Goal: Information Seeking & Learning: Learn about a topic

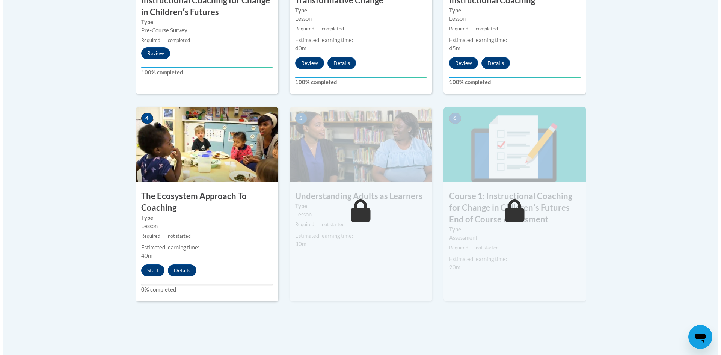
scroll to position [439, 0]
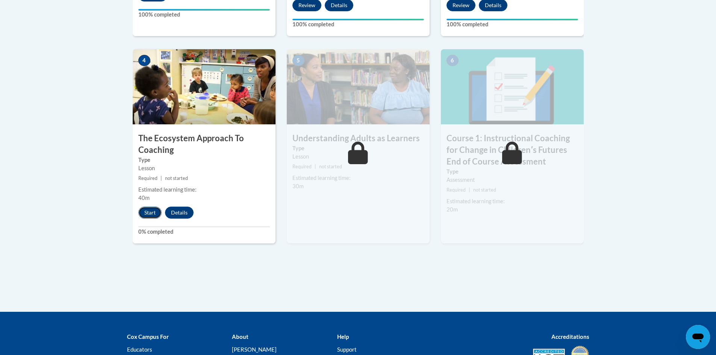
click at [148, 213] on button "Start" at bounding box center [149, 213] width 23 height 12
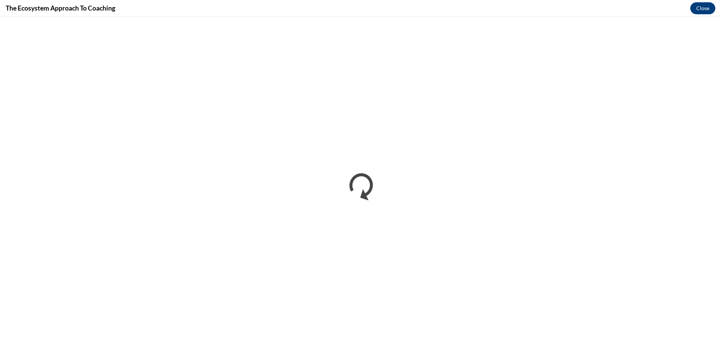
scroll to position [0, 0]
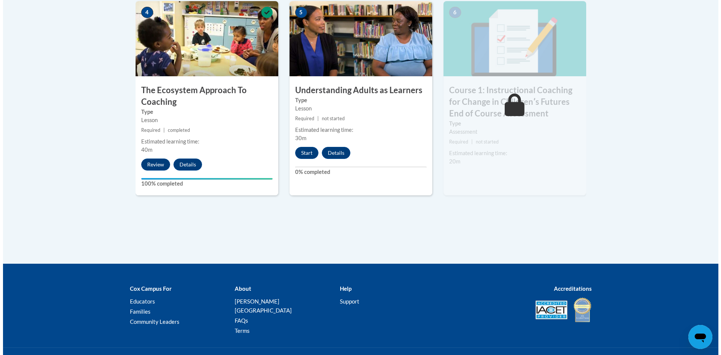
scroll to position [488, 0]
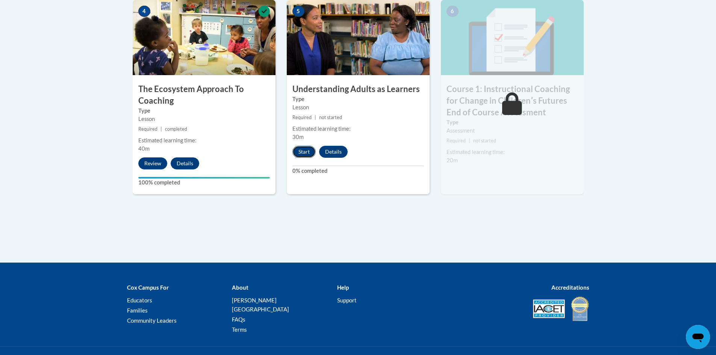
click at [306, 153] on button "Start" at bounding box center [303, 152] width 23 height 12
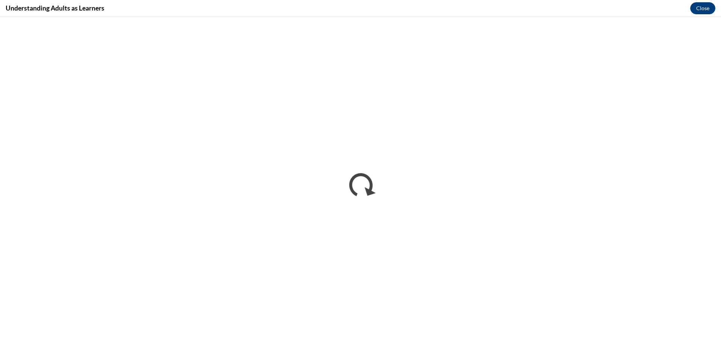
scroll to position [0, 0]
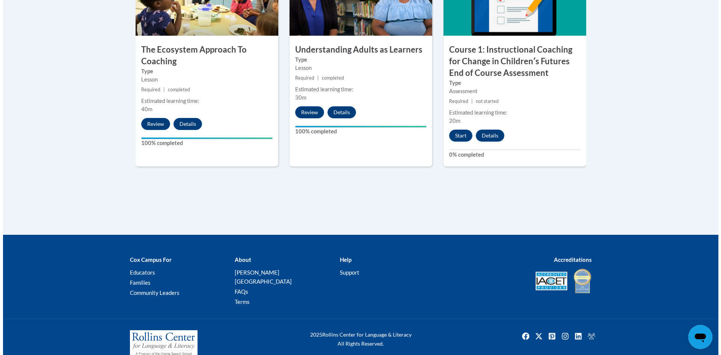
scroll to position [532, 0]
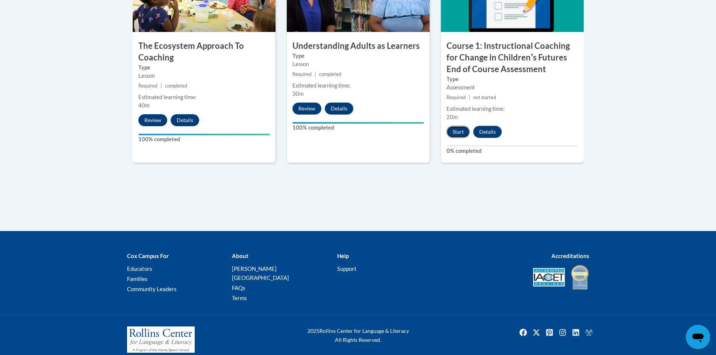
click at [455, 132] on button "Start" at bounding box center [457, 132] width 23 height 12
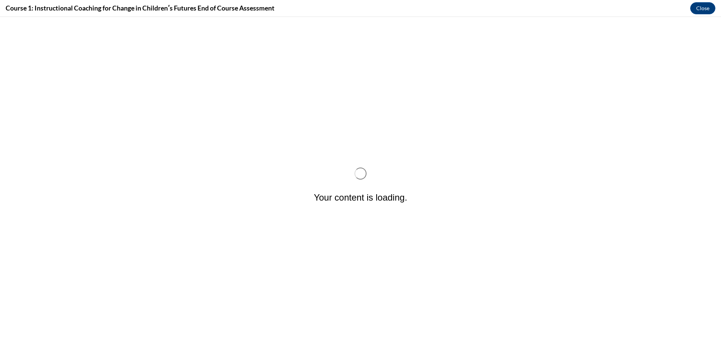
scroll to position [0, 0]
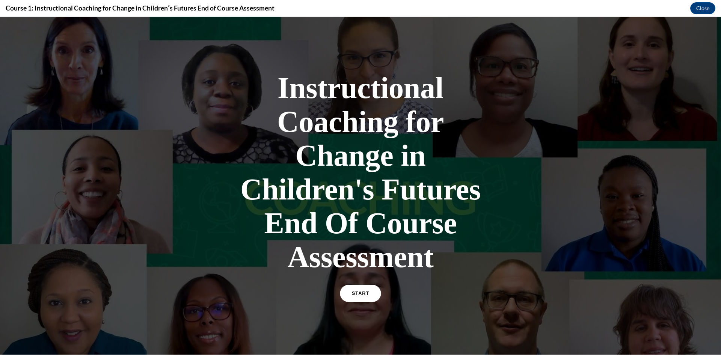
click at [365, 293] on span "START" at bounding box center [360, 294] width 17 height 6
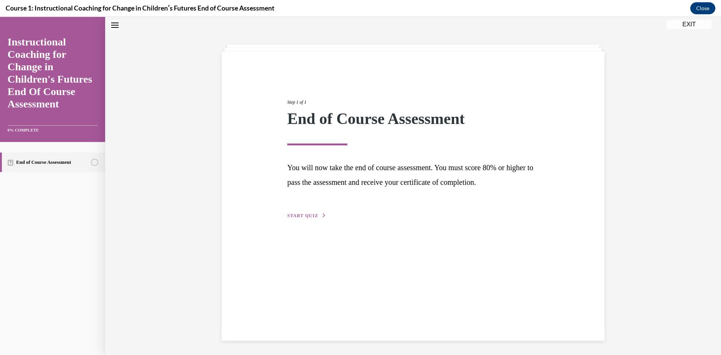
click at [298, 214] on span "START QUIZ" at bounding box center [302, 215] width 31 height 5
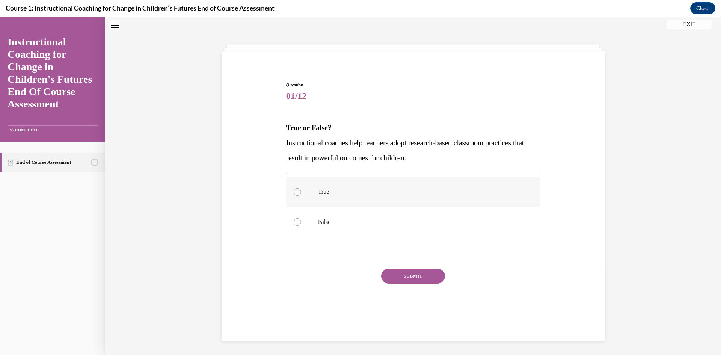
click at [308, 193] on label "True" at bounding box center [413, 192] width 254 height 30
click at [301, 193] on input "True" at bounding box center [298, 192] width 8 height 8
radio input "true"
click at [405, 272] on button "SUBMIT" at bounding box center [413, 276] width 64 height 15
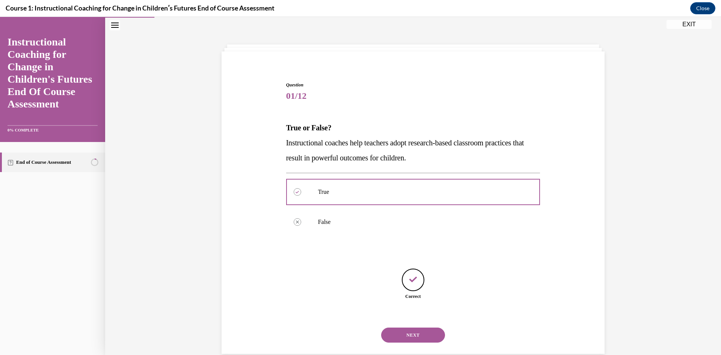
scroll to position [14, 0]
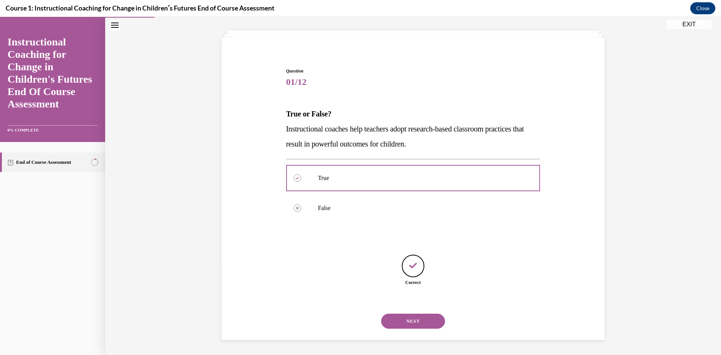
click at [413, 318] on button "NEXT" at bounding box center [413, 321] width 64 height 15
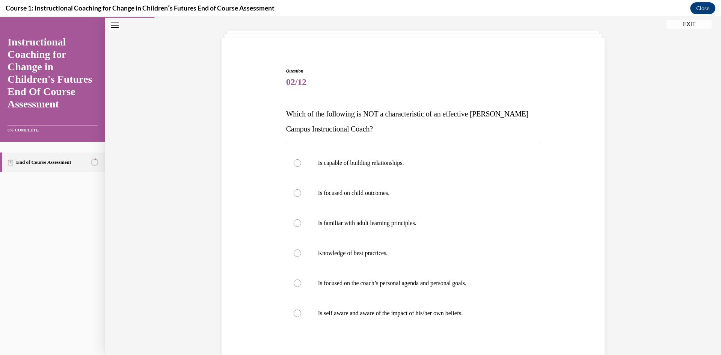
scroll to position [51, 0]
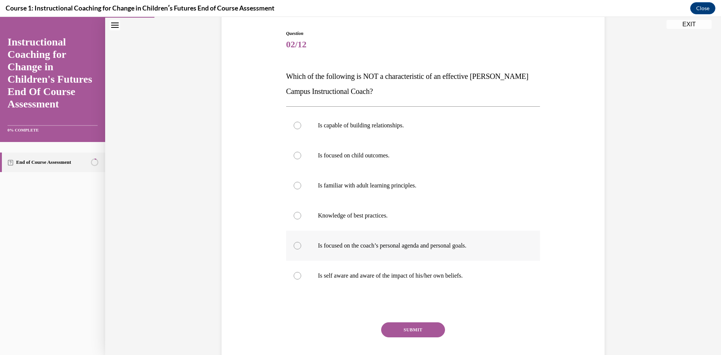
click at [473, 253] on label "Is focused on the coach’s personal agenda and personal goals." at bounding box center [413, 246] width 254 height 30
click at [301, 249] on input "Is focused on the coach’s personal agenda and personal goals." at bounding box center [298, 246] width 8 height 8
radio input "true"
click at [408, 328] on button "SUBMIT" at bounding box center [413, 329] width 64 height 15
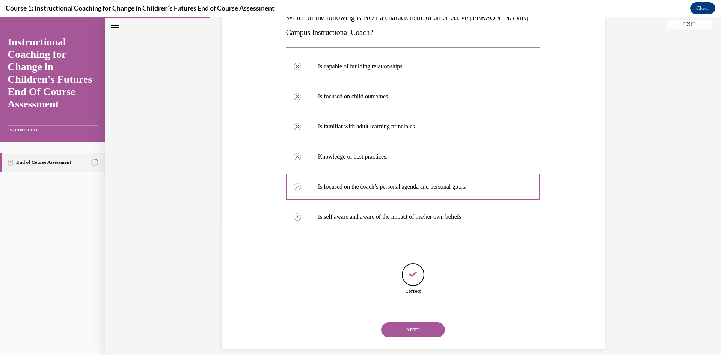
scroll to position [119, 0]
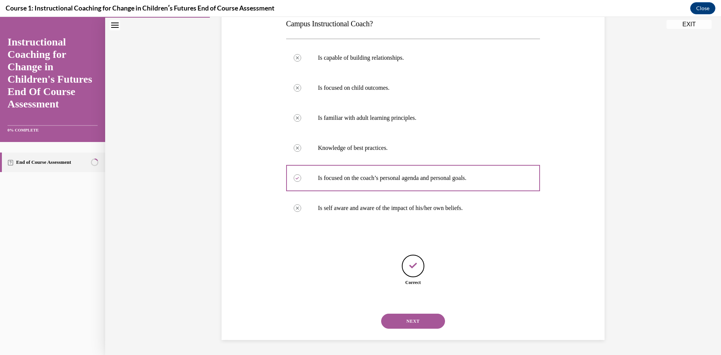
click at [413, 318] on button "NEXT" at bounding box center [413, 321] width 64 height 15
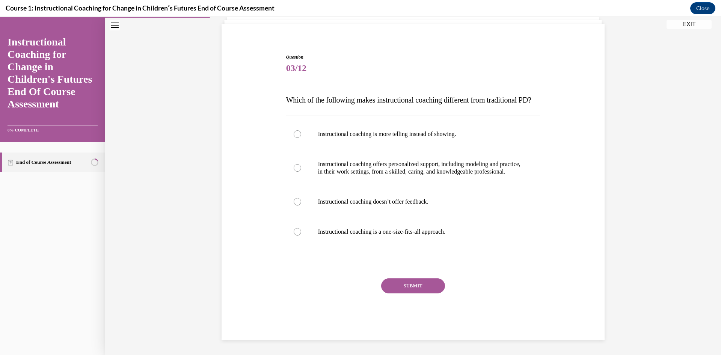
scroll to position [50, 0]
click at [393, 162] on p "Instructional coaching offers personalized support, including modeling and prac…" at bounding box center [420, 167] width 204 height 15
click at [301, 164] on input "Instructional coaching offers personalized support, including modeling and prac…" at bounding box center [298, 168] width 8 height 8
radio input "true"
click at [416, 287] on button "SUBMIT" at bounding box center [413, 285] width 64 height 15
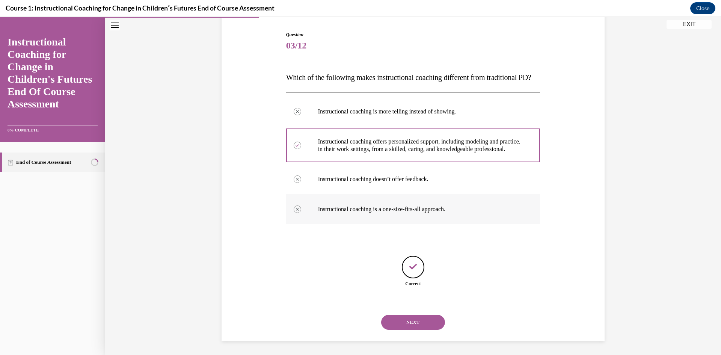
scroll to position [74, 0]
click at [420, 317] on button "NEXT" at bounding box center [413, 321] width 64 height 15
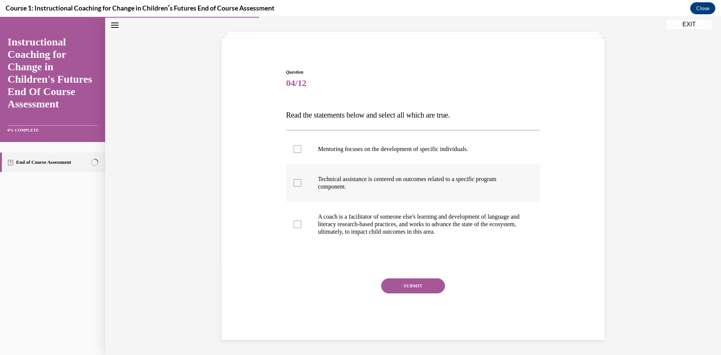
click at [362, 185] on p "Technical assistance is centered on outcomes related to a specific program comp…" at bounding box center [420, 182] width 204 height 15
click at [301, 185] on input "Technical assistance is centered on outcomes related to a specific program comp…" at bounding box center [298, 183] width 8 height 8
checkbox input "true"
click at [367, 149] on p "Mentoring focuses on the development of specific individuals." at bounding box center [420, 149] width 204 height 8
click at [301, 149] on input "Mentoring focuses on the development of specific individuals." at bounding box center [298, 149] width 8 height 8
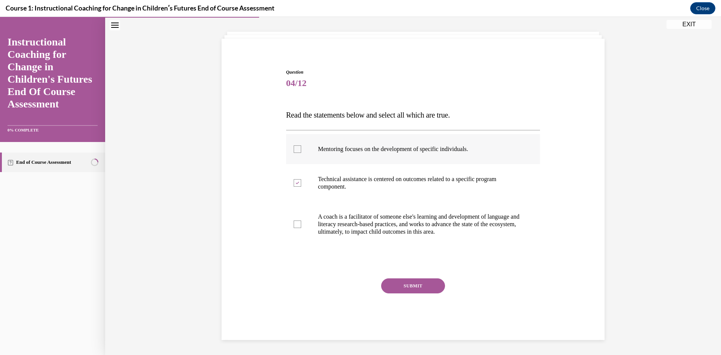
checkbox input "true"
click at [409, 217] on p "A coach is a facilitator of someone else's learning and development of language…" at bounding box center [420, 224] width 204 height 23
click at [301, 221] on input "A coach is a facilitator of someone else's learning and development of language…" at bounding box center [298, 225] width 8 height 8
checkbox input "true"
click at [414, 286] on button "SUBMIT" at bounding box center [413, 285] width 64 height 15
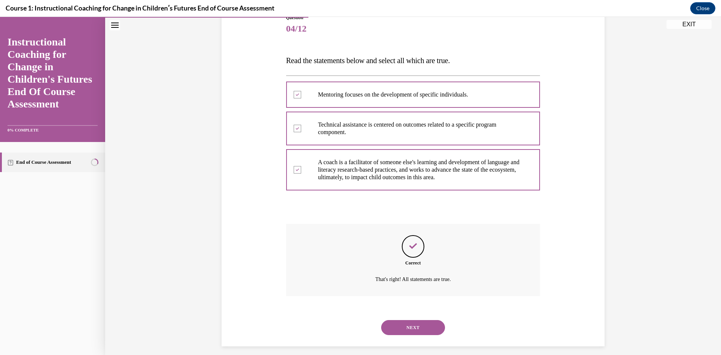
scroll to position [74, 0]
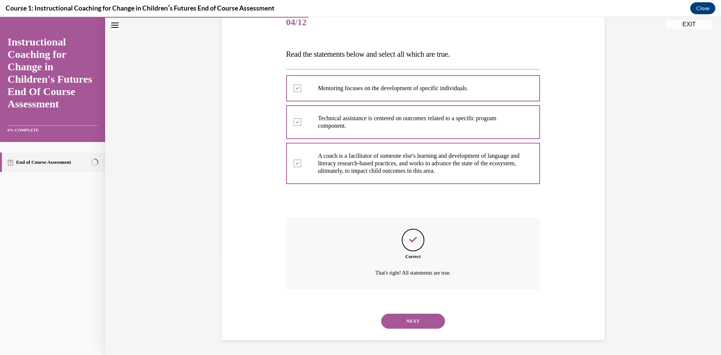
click at [425, 324] on button "NEXT" at bounding box center [413, 321] width 64 height 15
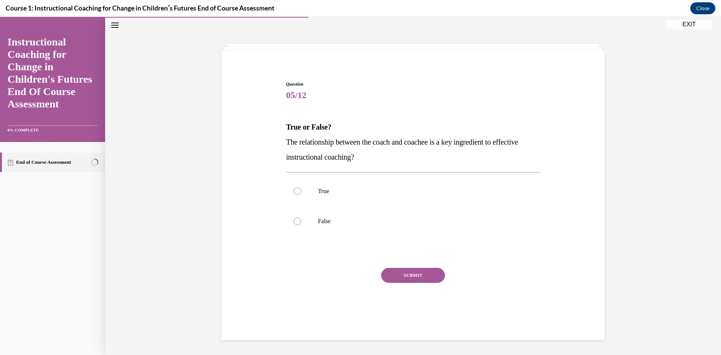
scroll to position [1, 0]
click at [327, 188] on p "True" at bounding box center [420, 191] width 204 height 8
click at [301, 188] on input "True" at bounding box center [298, 191] width 8 height 8
radio input "true"
click at [410, 272] on button "SUBMIT" at bounding box center [413, 275] width 64 height 15
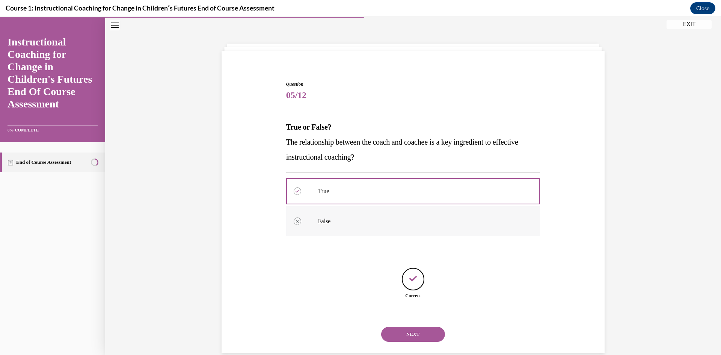
scroll to position [14, 0]
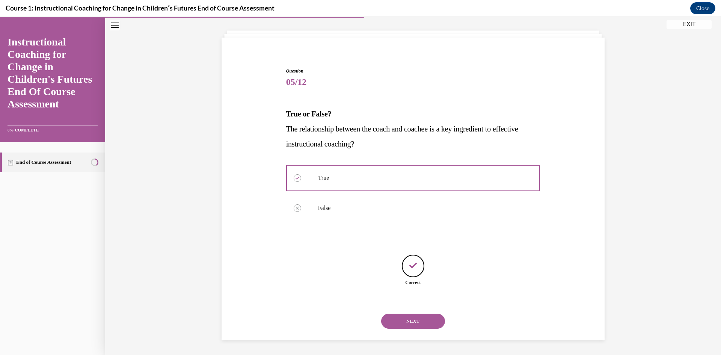
click at [410, 319] on button "NEXT" at bounding box center [413, 321] width 64 height 15
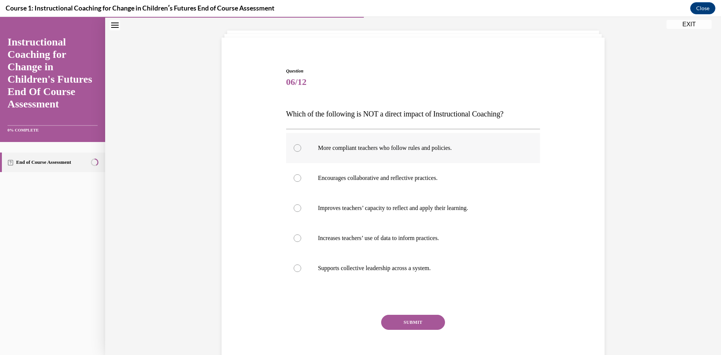
click at [405, 151] on p "More compliant teachers who follow rules and policies." at bounding box center [420, 148] width 204 height 8
click at [301, 151] on input "More compliant teachers who follow rules and policies." at bounding box center [298, 148] width 8 height 8
radio input "true"
click at [414, 321] on button "SUBMIT" at bounding box center [413, 322] width 64 height 15
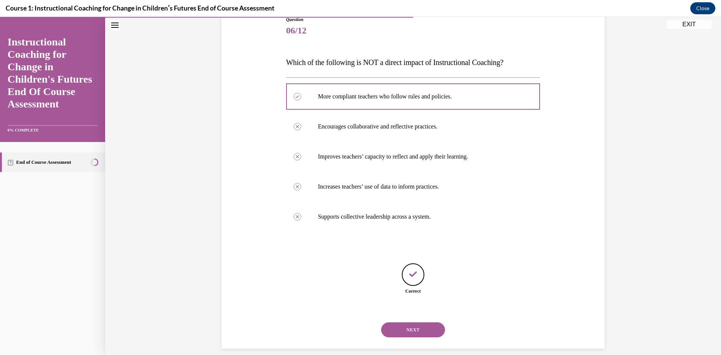
scroll to position [74, 0]
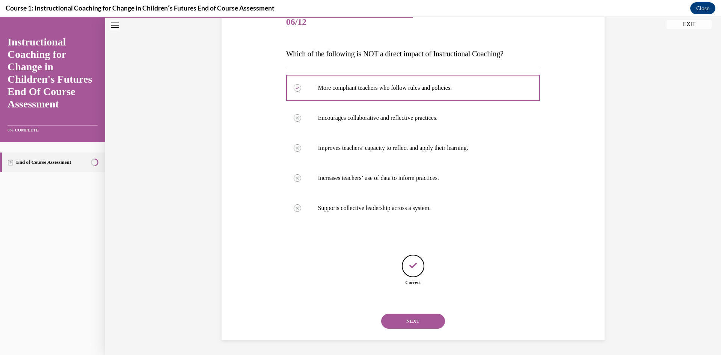
click at [408, 317] on button "NEXT" at bounding box center [413, 321] width 64 height 15
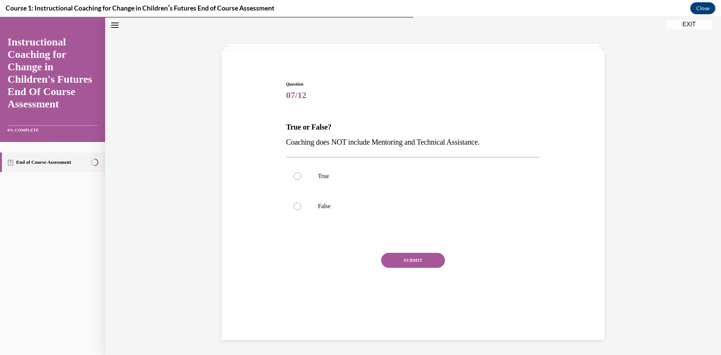
scroll to position [1, 0]
click at [365, 201] on label "False" at bounding box center [413, 206] width 254 height 30
click at [301, 203] on input "False" at bounding box center [298, 207] width 8 height 8
radio input "true"
click at [416, 261] on button "SUBMIT" at bounding box center [413, 260] width 64 height 15
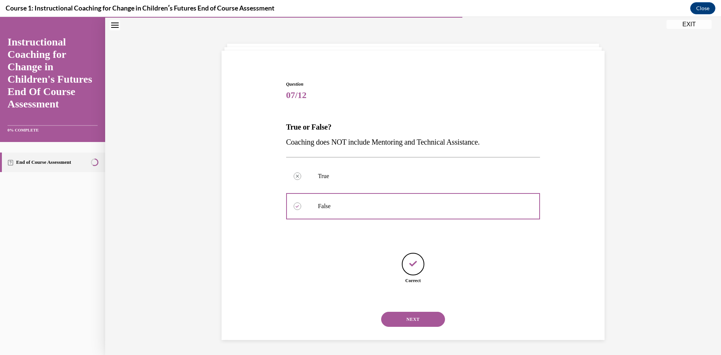
click at [415, 319] on button "NEXT" at bounding box center [413, 319] width 64 height 15
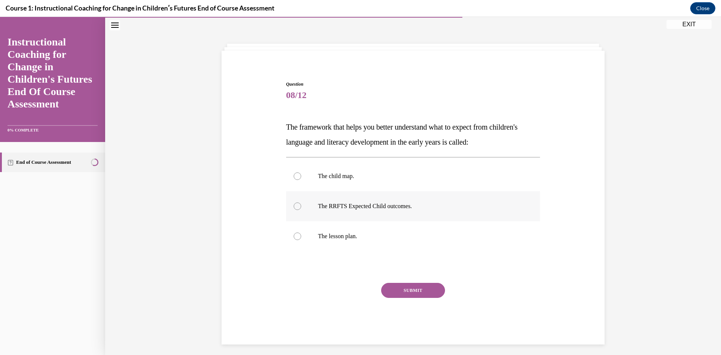
click at [399, 212] on label "The RRFTS Expected Child outcomes." at bounding box center [413, 206] width 254 height 30
click at [301, 210] on input "The RRFTS Expected Child outcomes." at bounding box center [298, 207] width 8 height 8
radio input "true"
click at [414, 276] on div "Question 08/12 The framework that helps you better understand what to expect fr…" at bounding box center [413, 213] width 254 height 264
click at [414, 284] on button "SUBMIT" at bounding box center [413, 290] width 64 height 15
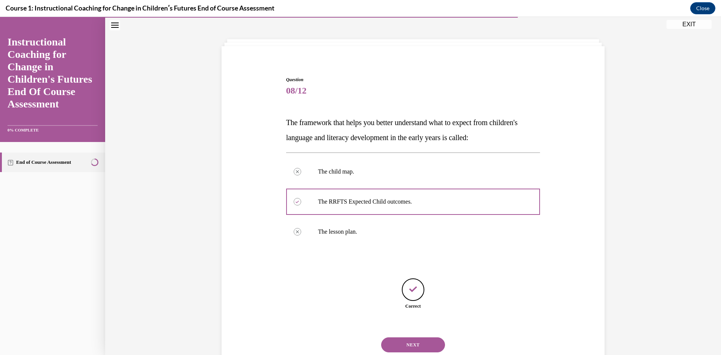
scroll to position [29, 0]
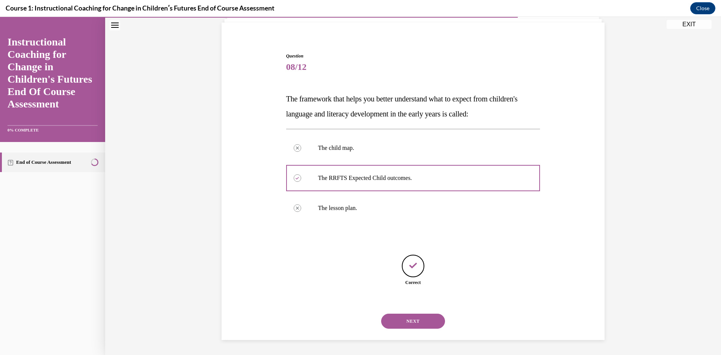
click at [421, 320] on button "NEXT" at bounding box center [413, 321] width 64 height 15
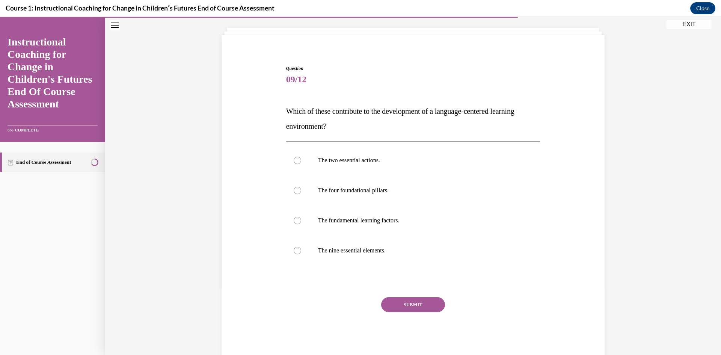
scroll to position [21, 0]
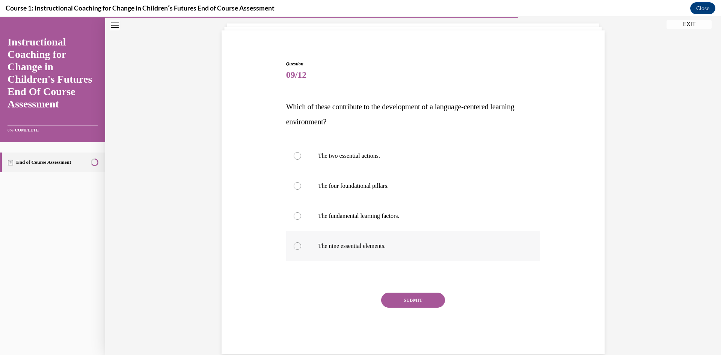
click at [410, 241] on label "The nine essential elements." at bounding box center [413, 246] width 254 height 30
click at [301, 242] on input "The nine essential elements." at bounding box center [298, 246] width 8 height 8
radio input "true"
click at [418, 299] on button "SUBMIT" at bounding box center [413, 300] width 64 height 15
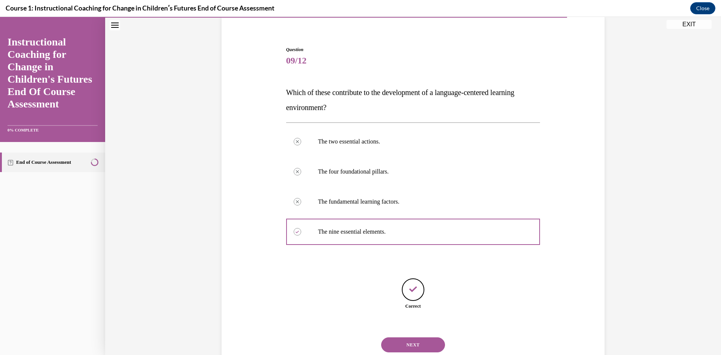
scroll to position [59, 0]
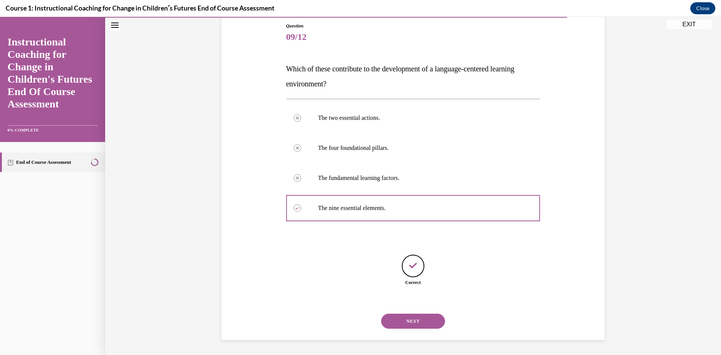
click at [408, 317] on button "NEXT" at bounding box center [413, 321] width 64 height 15
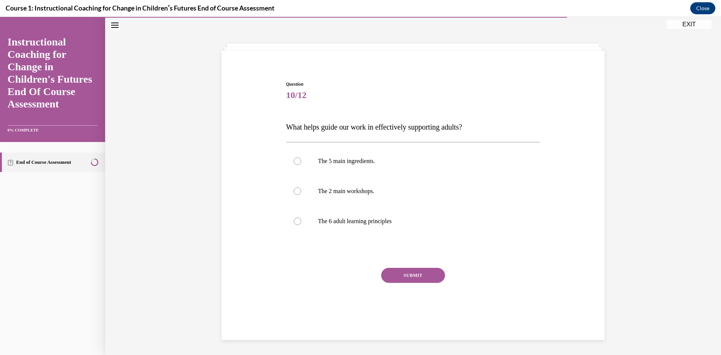
scroll to position [1, 0]
click at [388, 228] on label "The 6 adult learning principles" at bounding box center [413, 221] width 254 height 30
click at [301, 225] on input "The 6 adult learning principles" at bounding box center [298, 222] width 8 height 8
radio input "true"
click at [373, 180] on label "The 2 main workshops." at bounding box center [413, 191] width 254 height 30
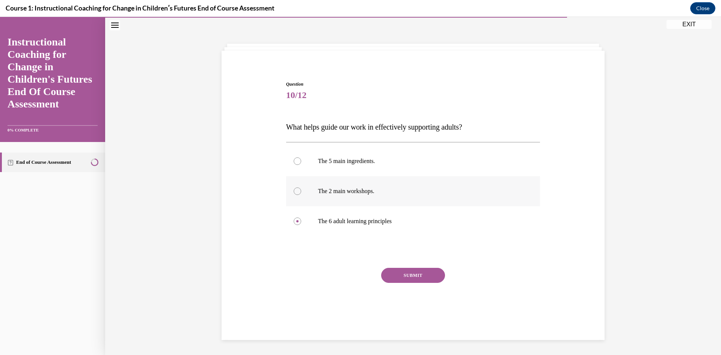
click at [301, 187] on input "The 2 main workshops." at bounding box center [298, 191] width 8 height 8
radio input "true"
click at [369, 165] on label "The 5 main ingredients." at bounding box center [413, 161] width 254 height 30
click at [301, 165] on input "The 5 main ingredients." at bounding box center [298, 161] width 8 height 8
radio input "true"
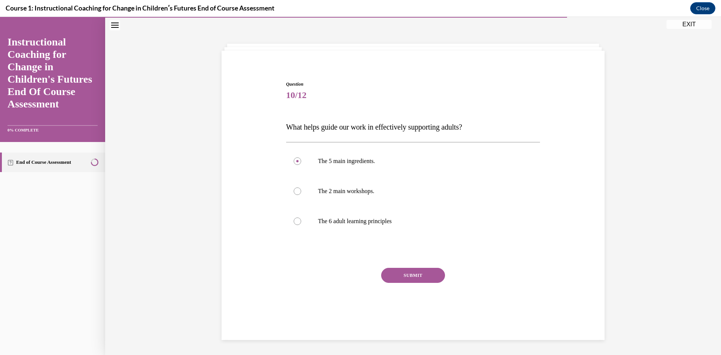
click at [430, 272] on button "SUBMIT" at bounding box center [413, 275] width 64 height 15
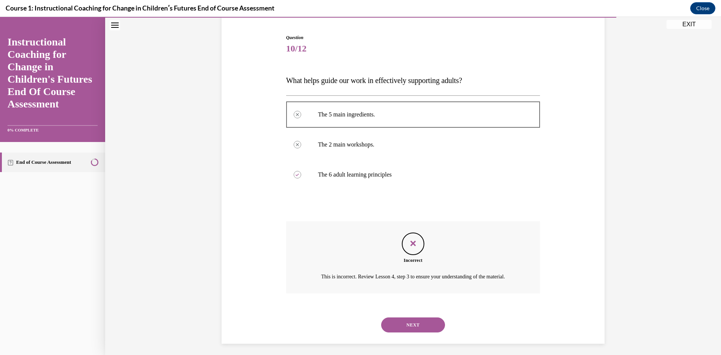
scroll to position [51, 0]
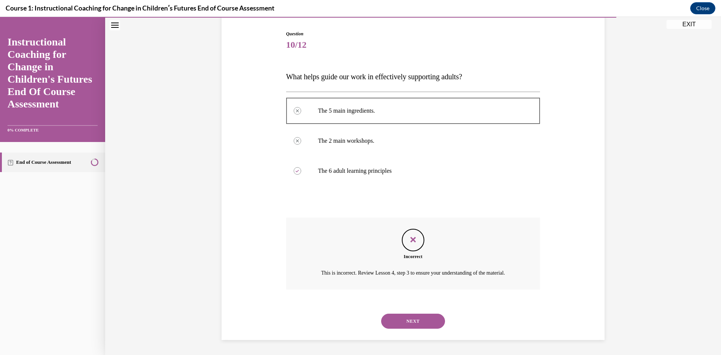
click at [417, 320] on button "NEXT" at bounding box center [413, 321] width 64 height 15
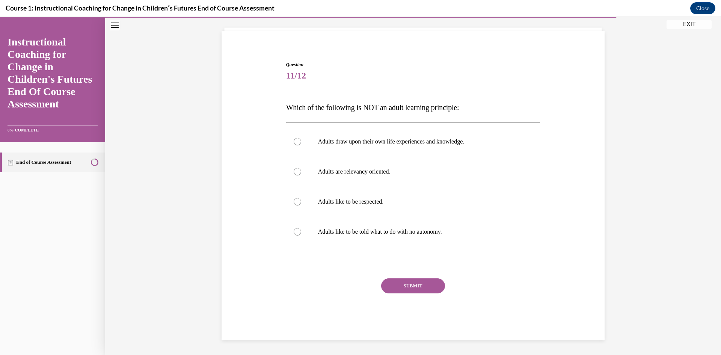
scroll to position [20, 0]
click at [422, 232] on p "Adults like to be told what to do with no autonomy." at bounding box center [420, 232] width 204 height 8
click at [301, 232] on input "Adults like to be told what to do with no autonomy." at bounding box center [298, 232] width 8 height 8
radio input "true"
click at [420, 289] on button "SUBMIT" at bounding box center [413, 285] width 64 height 15
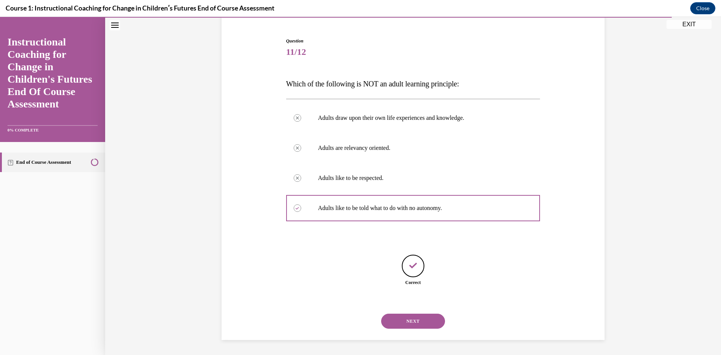
scroll to position [44, 0]
click at [411, 322] on button "NEXT" at bounding box center [413, 321] width 64 height 15
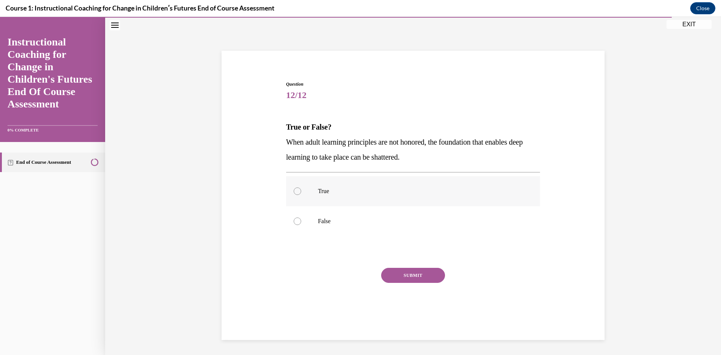
click at [332, 197] on label "True" at bounding box center [413, 191] width 254 height 30
click at [301, 195] on input "True" at bounding box center [298, 191] width 8 height 8
radio input "true"
click at [411, 273] on button "SUBMIT" at bounding box center [413, 275] width 64 height 15
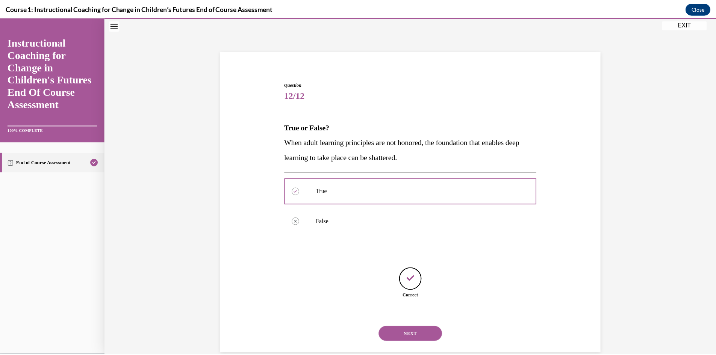
scroll to position [14, 0]
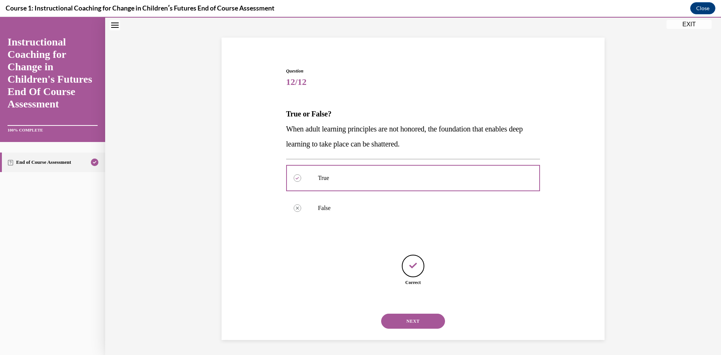
click at [430, 320] on button "NEXT" at bounding box center [413, 321] width 64 height 15
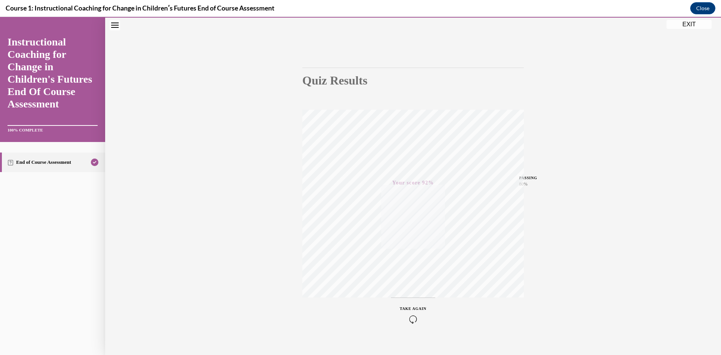
click at [697, 25] on button "EXIT" at bounding box center [689, 24] width 45 height 9
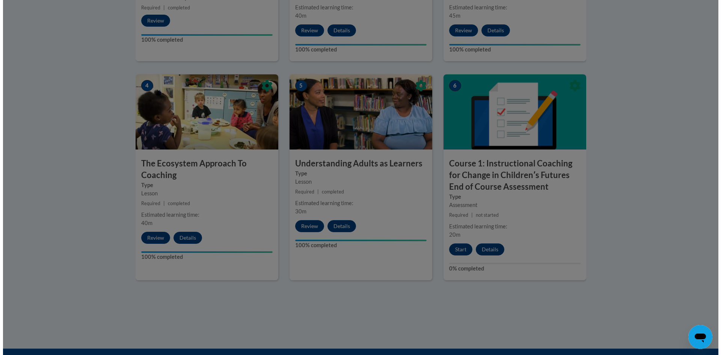
scroll to position [306, 0]
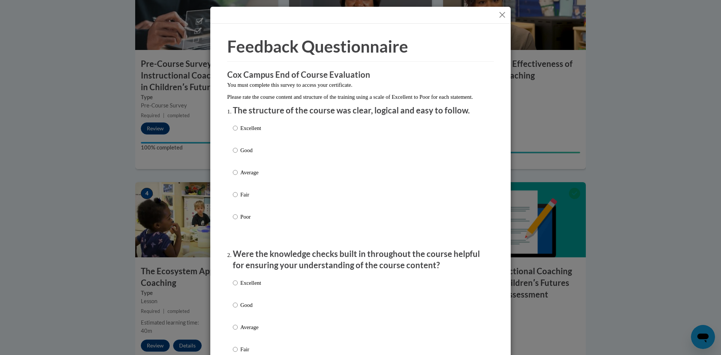
click at [250, 132] on p "Excellent" at bounding box center [250, 128] width 21 height 8
click at [238, 132] on input "Excellent" at bounding box center [235, 128] width 5 height 8
radio input "true"
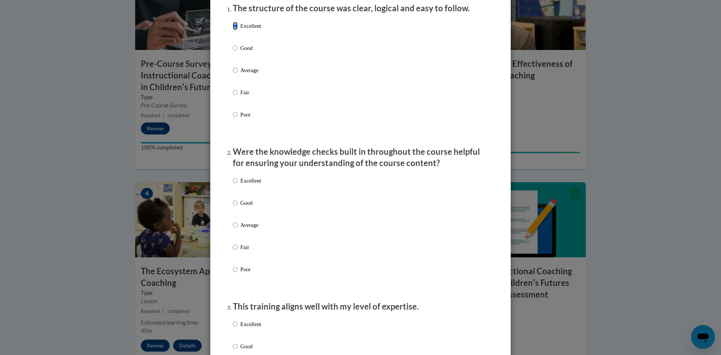
scroll to position [113, 0]
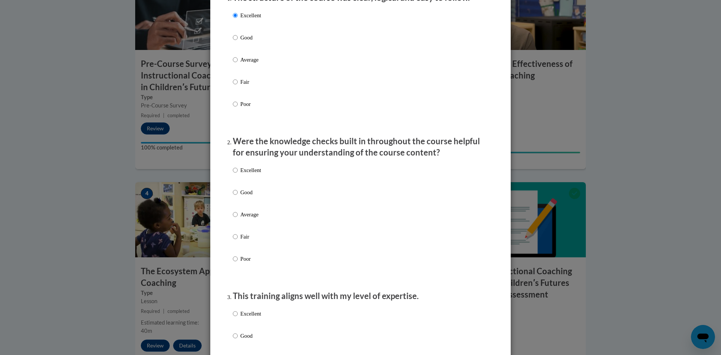
click at [252, 171] on div "Excellent Good Average Fair Poor" at bounding box center [247, 220] width 28 height 116
click at [255, 174] on p "Excellent" at bounding box center [250, 170] width 21 height 8
click at [238, 174] on input "Excellent" at bounding box center [235, 170] width 5 height 8
radio input "true"
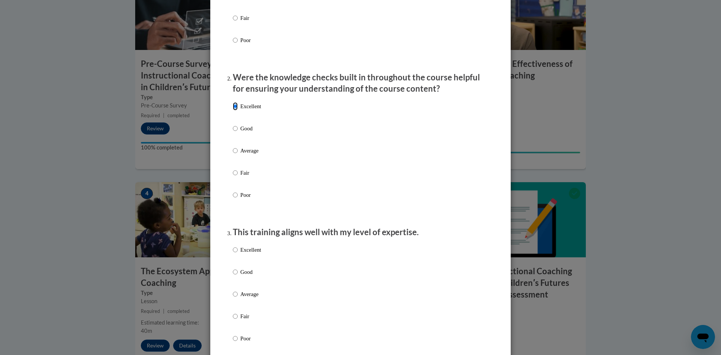
scroll to position [338, 0]
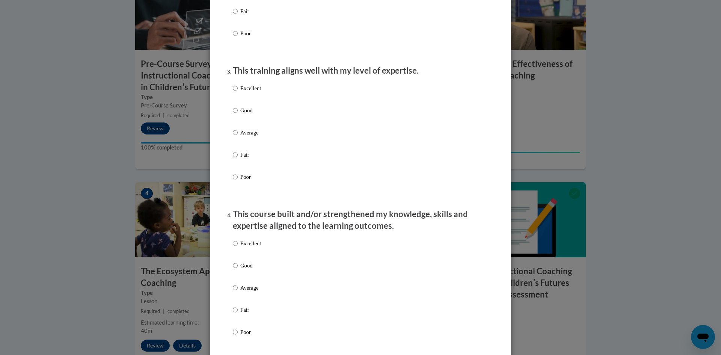
click at [251, 92] on p "Excellent" at bounding box center [250, 88] width 21 height 8
click at [238, 92] on input "Excellent" at bounding box center [235, 88] width 5 height 8
radio input "true"
click at [246, 245] on div "Excellent Good Average Fair Poor" at bounding box center [247, 294] width 28 height 116
click at [246, 248] on p "Excellent" at bounding box center [250, 243] width 21 height 8
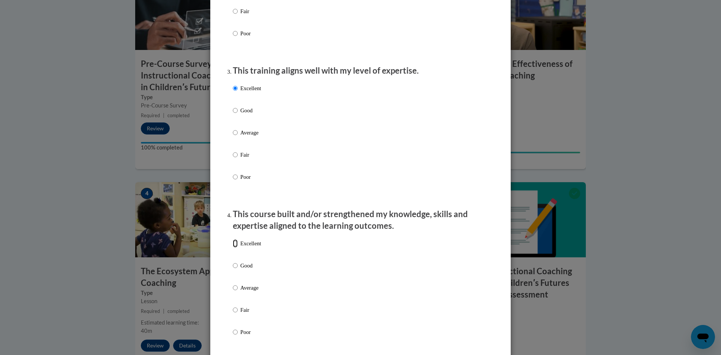
click at [238, 248] on input "Excellent" at bounding box center [235, 243] width 5 height 8
radio input "true"
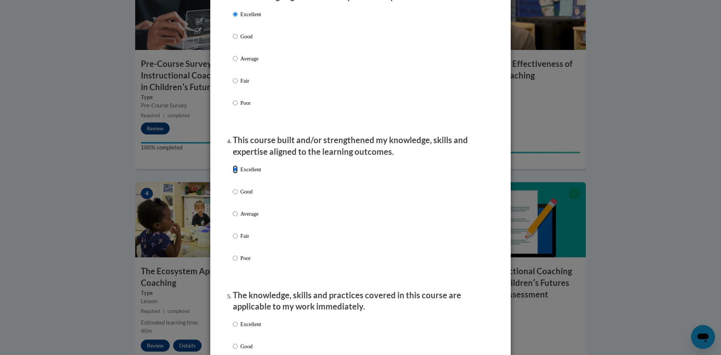
scroll to position [564, 0]
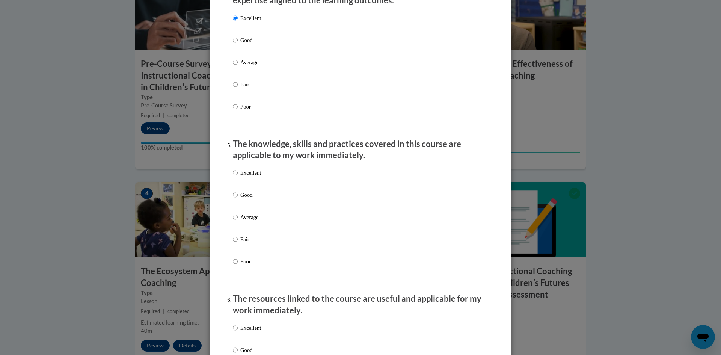
click at [244, 177] on p "Excellent" at bounding box center [250, 173] width 21 height 8
click at [238, 177] on input "Excellent" at bounding box center [235, 173] width 5 height 8
radio input "true"
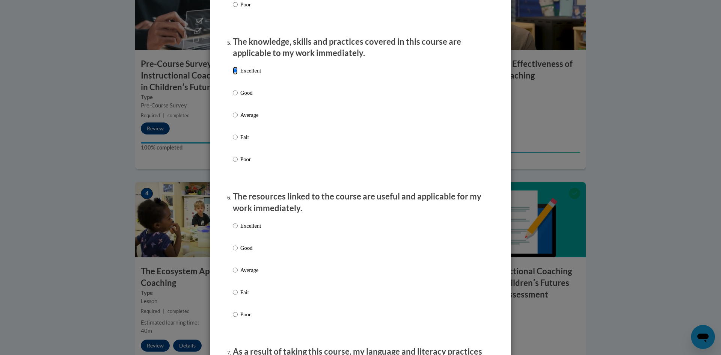
scroll to position [827, 0]
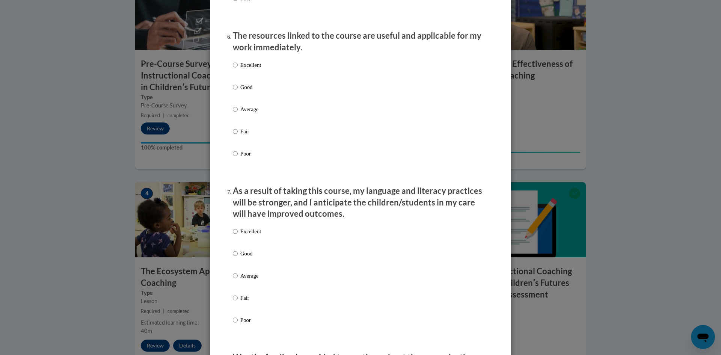
click at [244, 69] on p "Excellent" at bounding box center [250, 65] width 21 height 8
click at [238, 69] on input "Excellent" at bounding box center [235, 65] width 5 height 8
radio input "true"
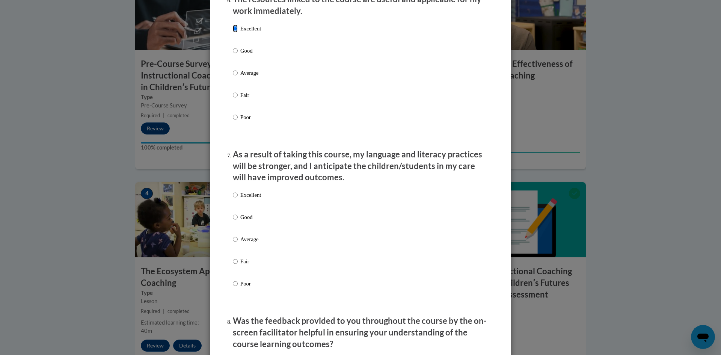
scroll to position [864, 0]
click at [243, 198] on p "Excellent" at bounding box center [250, 194] width 21 height 8
click at [238, 198] on input "Excellent" at bounding box center [235, 194] width 5 height 8
radio input "true"
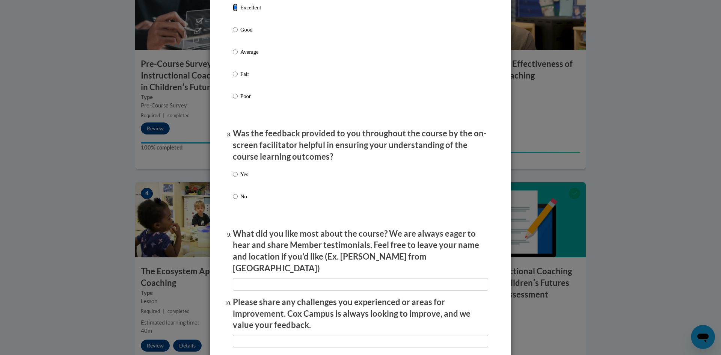
scroll to position [1052, 0]
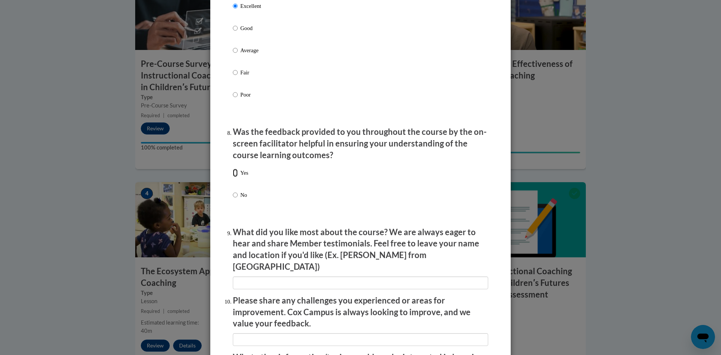
click at [233, 177] on input "Yes" at bounding box center [235, 173] width 5 height 8
radio input "true"
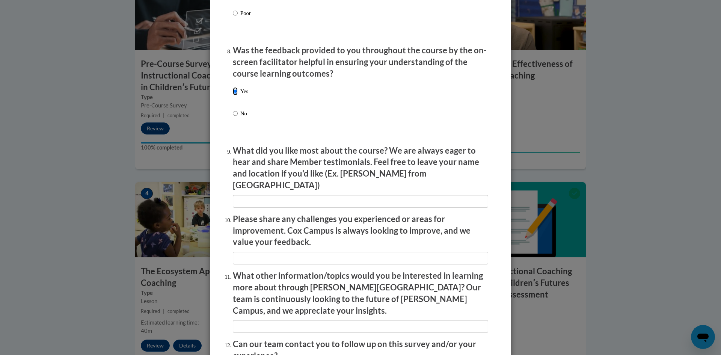
scroll to position [1206, 0]
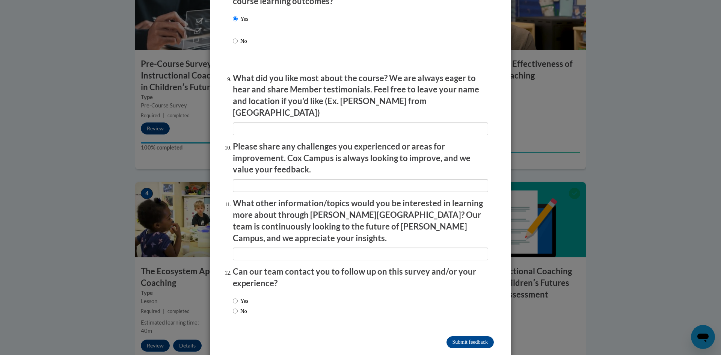
click at [236, 297] on label "Yes" at bounding box center [240, 301] width 15 height 8
click at [236, 297] on input "Yes" at bounding box center [235, 301] width 5 height 8
radio input "true"
click at [451, 336] on input "Submit feedback" at bounding box center [470, 342] width 47 height 12
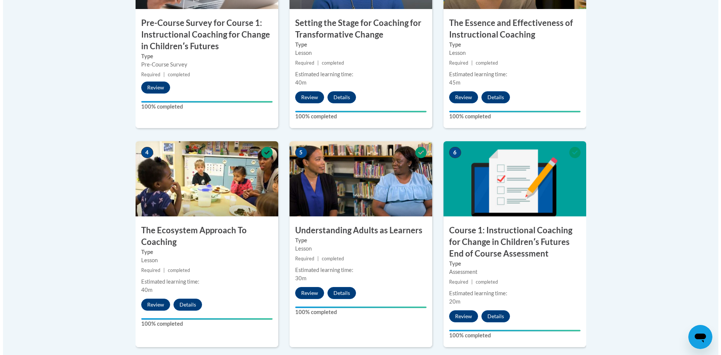
scroll to position [419, 0]
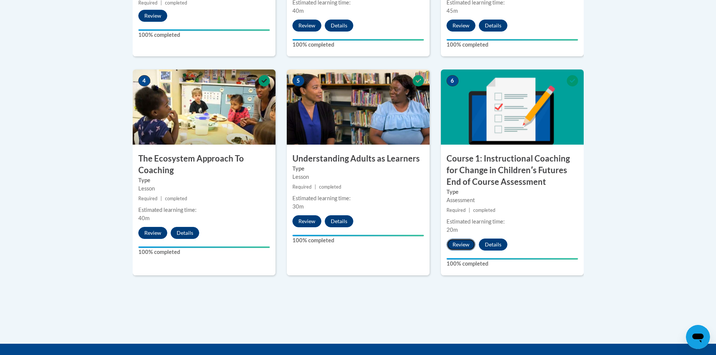
click at [456, 242] on button "Review" at bounding box center [460, 245] width 29 height 12
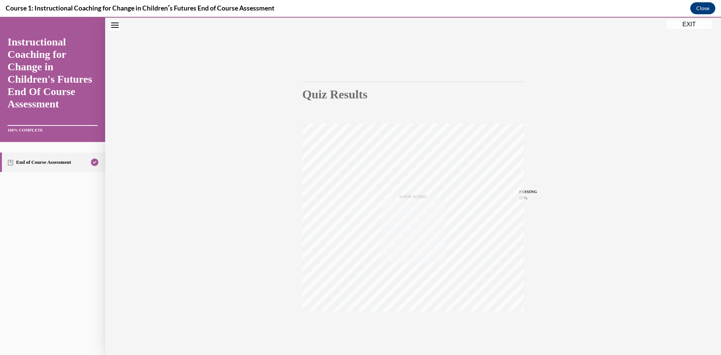
scroll to position [0, 0]
click at [679, 24] on button "EXIT" at bounding box center [689, 24] width 45 height 9
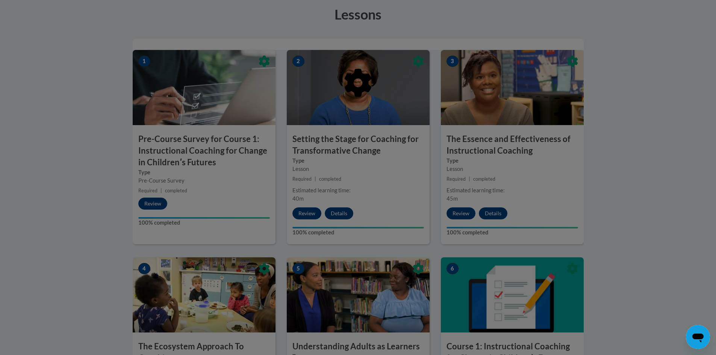
scroll to position [6, 0]
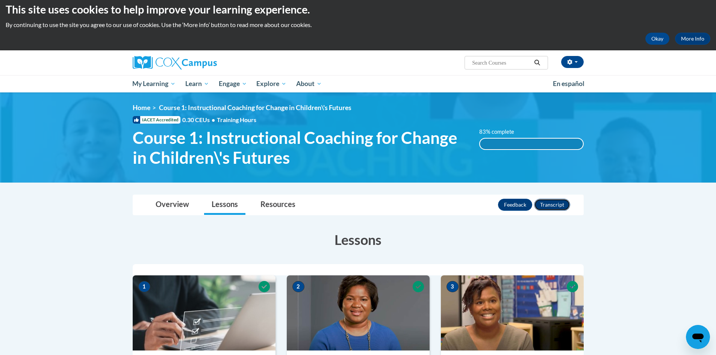
click at [557, 206] on button "Transcript" at bounding box center [552, 205] width 36 height 12
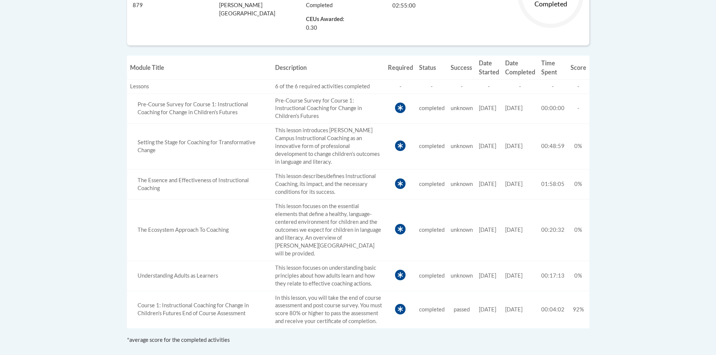
scroll to position [27, 0]
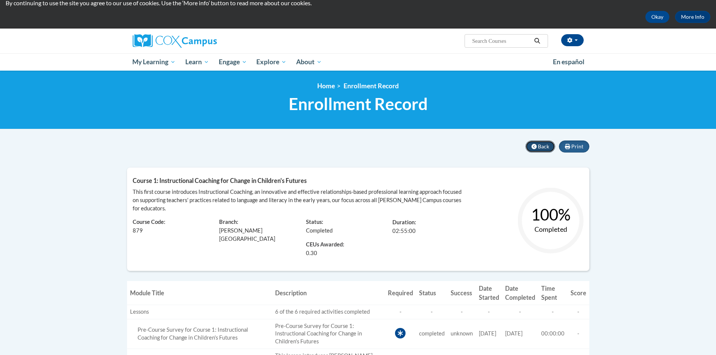
click at [539, 146] on span "Back" at bounding box center [543, 146] width 11 height 6
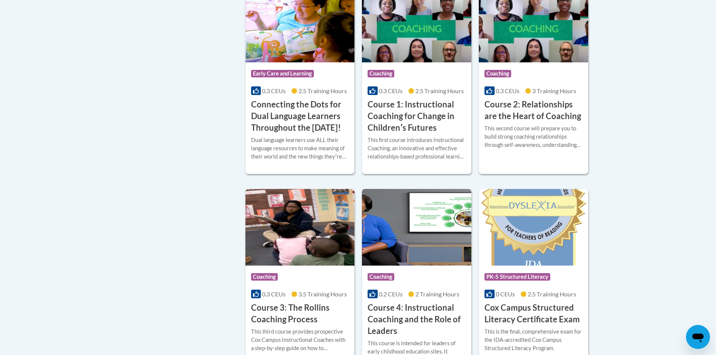
scroll to position [413, 0]
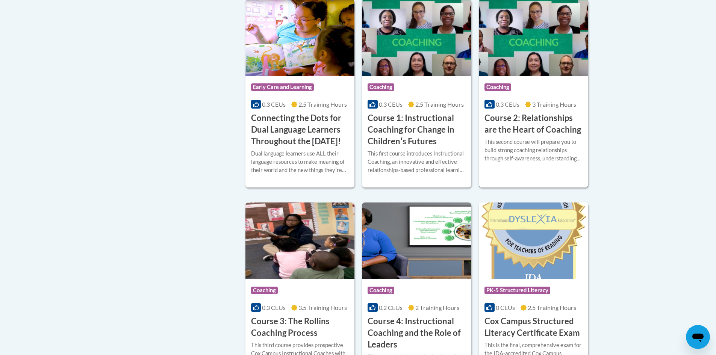
click at [531, 142] on div "This second course will prepare you to build strong coaching relationships thro…" at bounding box center [533, 150] width 98 height 25
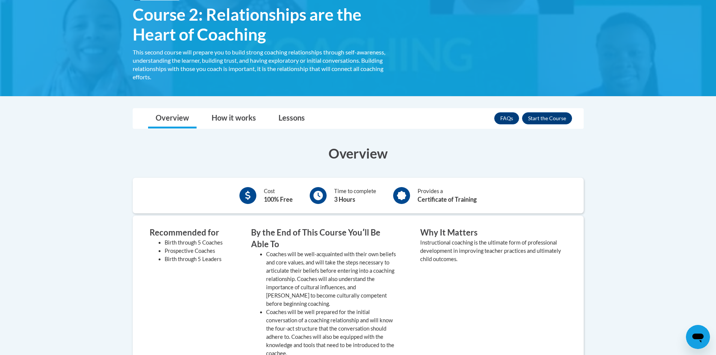
scroll to position [113, 0]
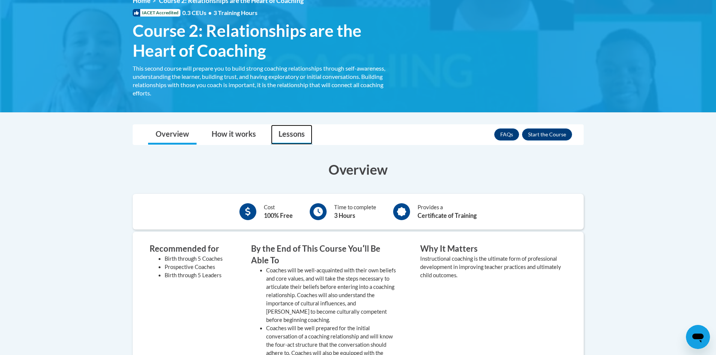
click at [290, 133] on link "Lessons" at bounding box center [291, 135] width 41 height 20
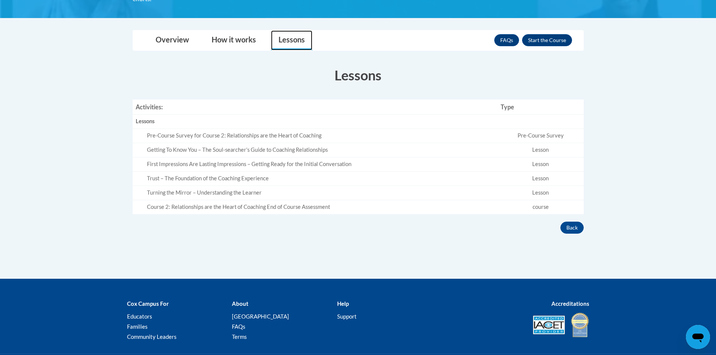
scroll to position [225, 0]
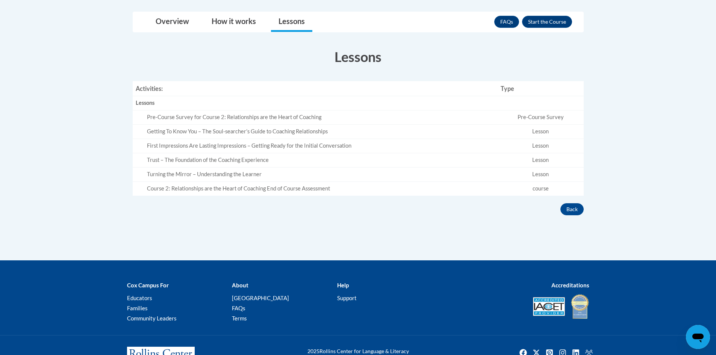
click at [299, 76] on section "Lessons Activities: Type Lessons Empty Pre-Course Survey for Course 2: Relation…" at bounding box center [358, 121] width 462 height 148
click at [539, 25] on button "Enroll" at bounding box center [547, 22] width 50 height 12
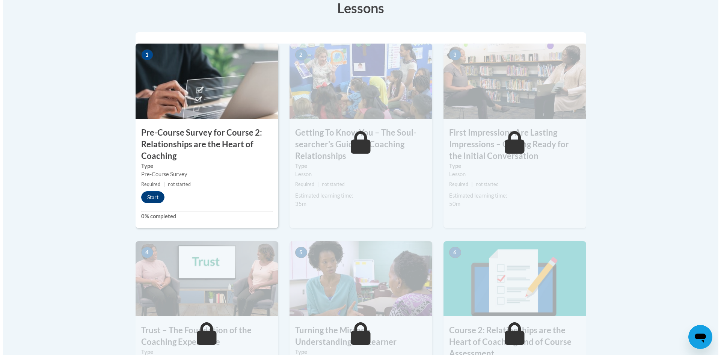
scroll to position [225, 0]
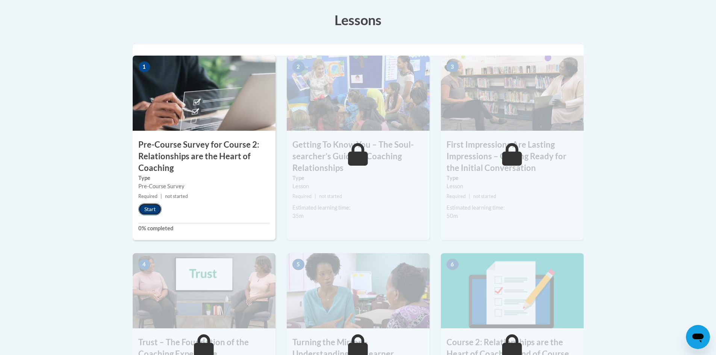
click at [146, 209] on button "Start" at bounding box center [149, 209] width 23 height 12
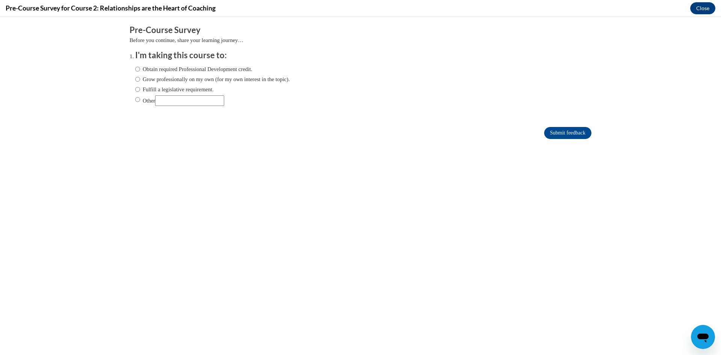
scroll to position [0, 0]
click at [135, 69] on input "Obtain required Professional Development credit." at bounding box center [137, 69] width 5 height 8
radio input "true"
click at [135, 90] on label "Fulfill a legislative requirement." at bounding box center [174, 89] width 79 height 8
click at [135, 90] on input "Fulfill a legislative requirement." at bounding box center [137, 89] width 5 height 8
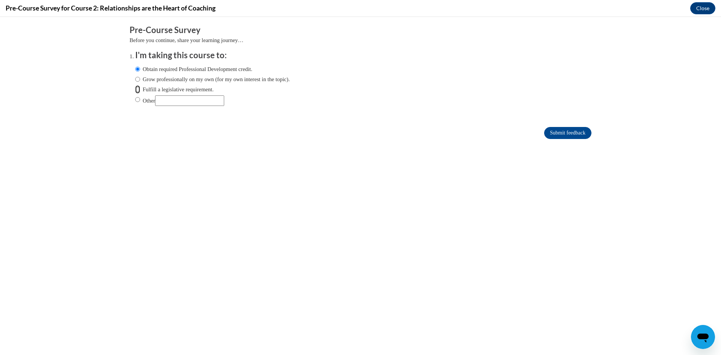
radio input "true"
click at [213, 71] on label "Obtain required Professional Development credit." at bounding box center [193, 69] width 117 height 8
click at [140, 71] on input "Obtain required Professional Development credit." at bounding box center [137, 69] width 5 height 8
radio input "true"
click at [568, 132] on input "Submit feedback" at bounding box center [567, 133] width 47 height 12
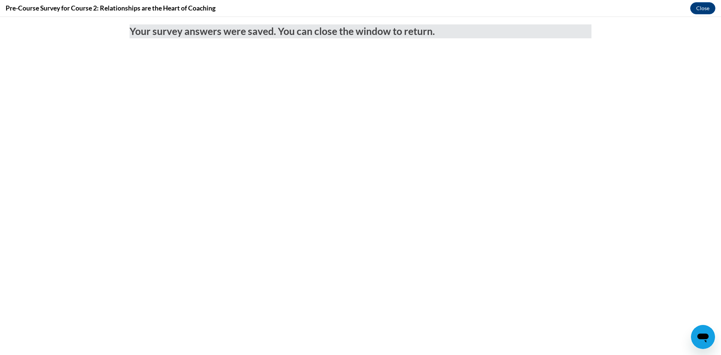
click at [689, 84] on body "Your survey answers were saved. You can close the window to return." at bounding box center [360, 186] width 721 height 338
click at [701, 10] on button "Close" at bounding box center [703, 8] width 25 height 12
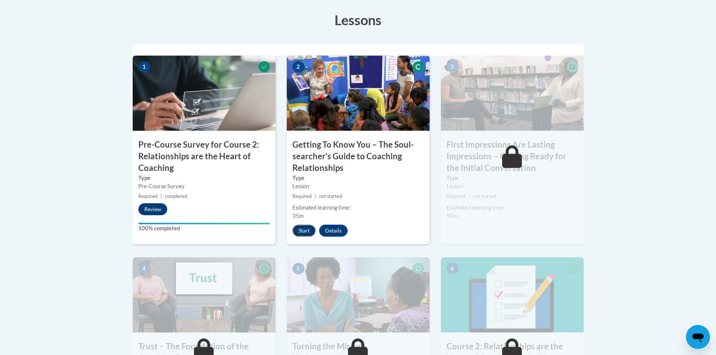
click at [303, 231] on button "Start" at bounding box center [303, 231] width 23 height 12
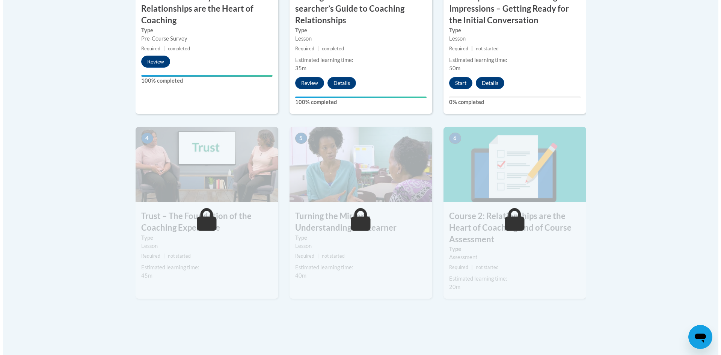
scroll to position [376, 0]
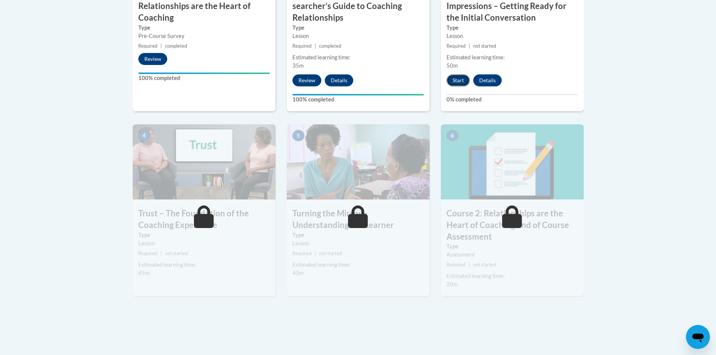
click at [459, 79] on button "Start" at bounding box center [457, 80] width 23 height 12
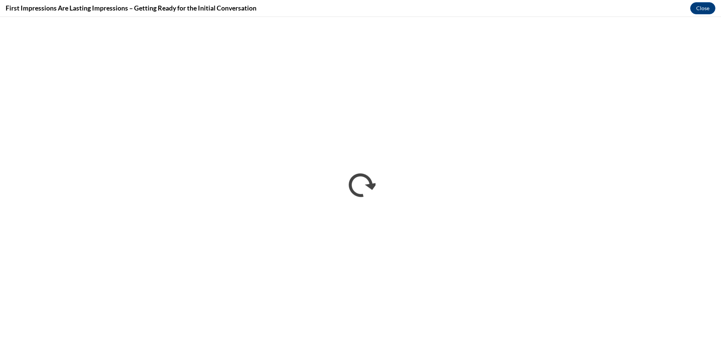
scroll to position [0, 0]
